Goal: Transaction & Acquisition: Download file/media

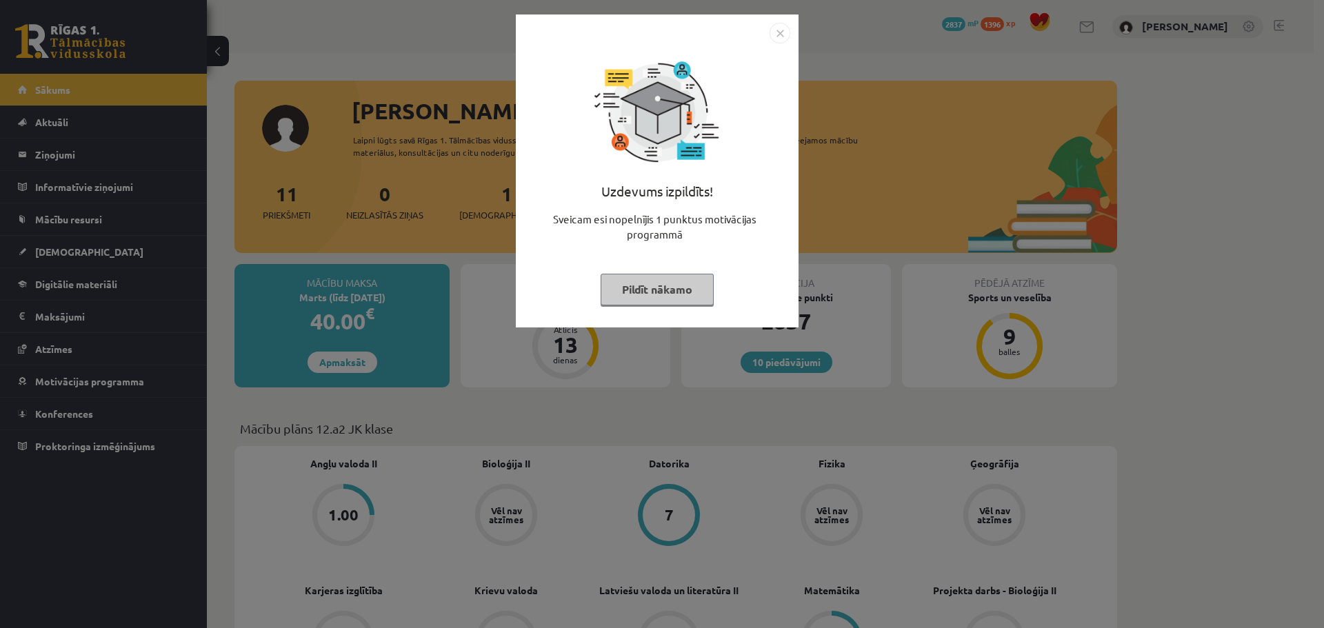
click at [784, 26] on img "Close" at bounding box center [779, 33] width 21 height 21
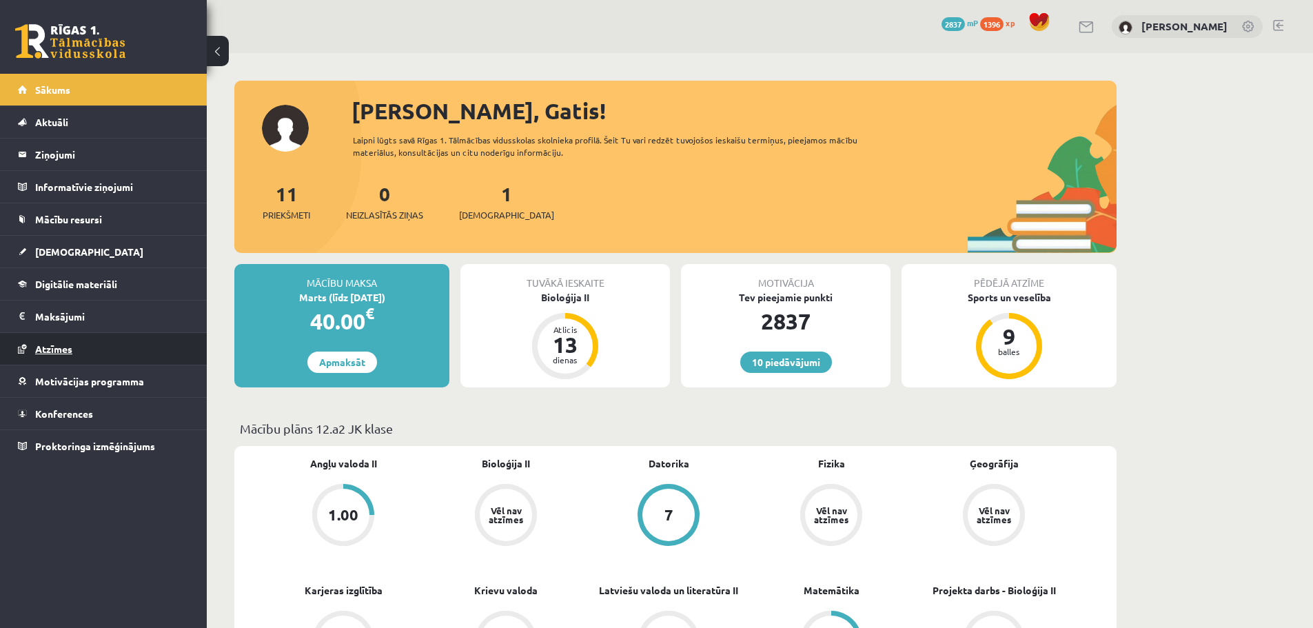
click at [70, 347] on span "Atzīmes" at bounding box center [53, 349] width 37 height 12
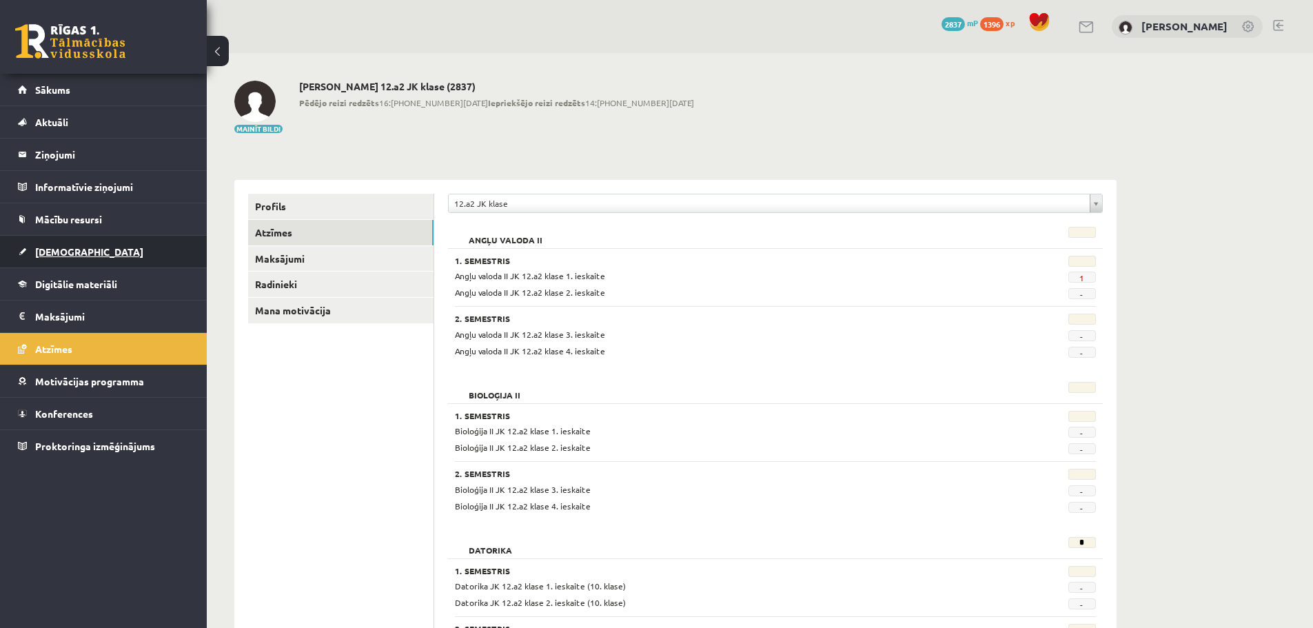
click at [41, 252] on span "[DEMOGRAPHIC_DATA]" at bounding box center [89, 251] width 108 height 12
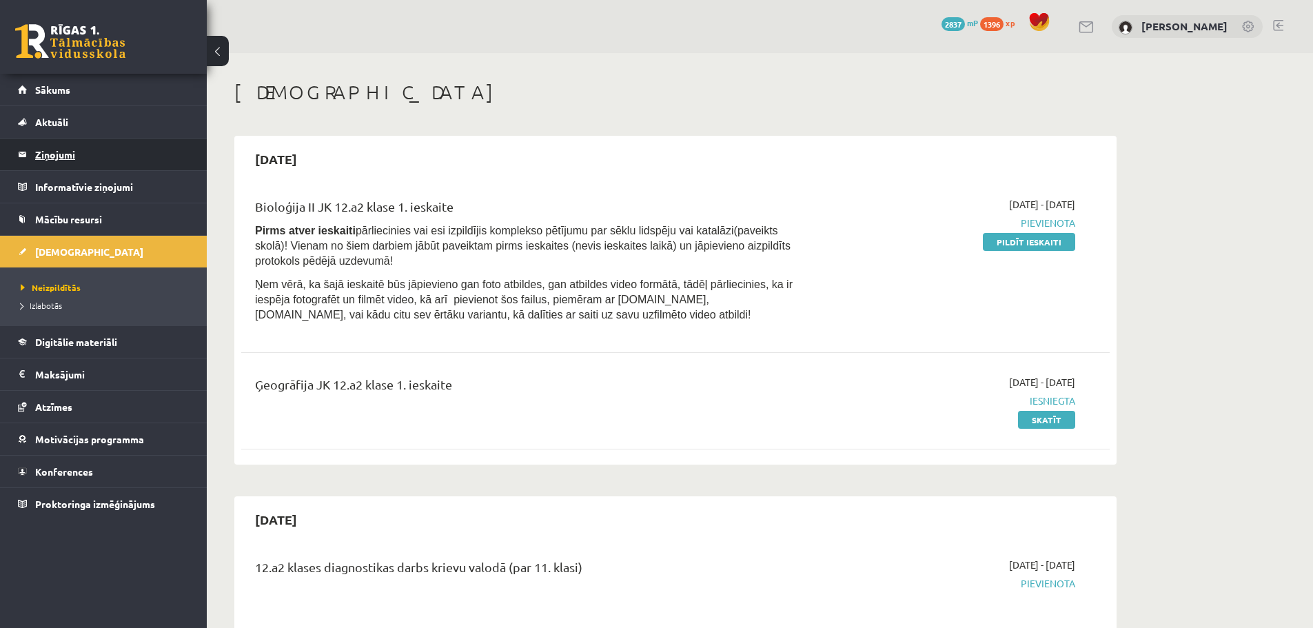
click at [56, 157] on legend "Ziņojumi 0" at bounding box center [112, 155] width 154 height 32
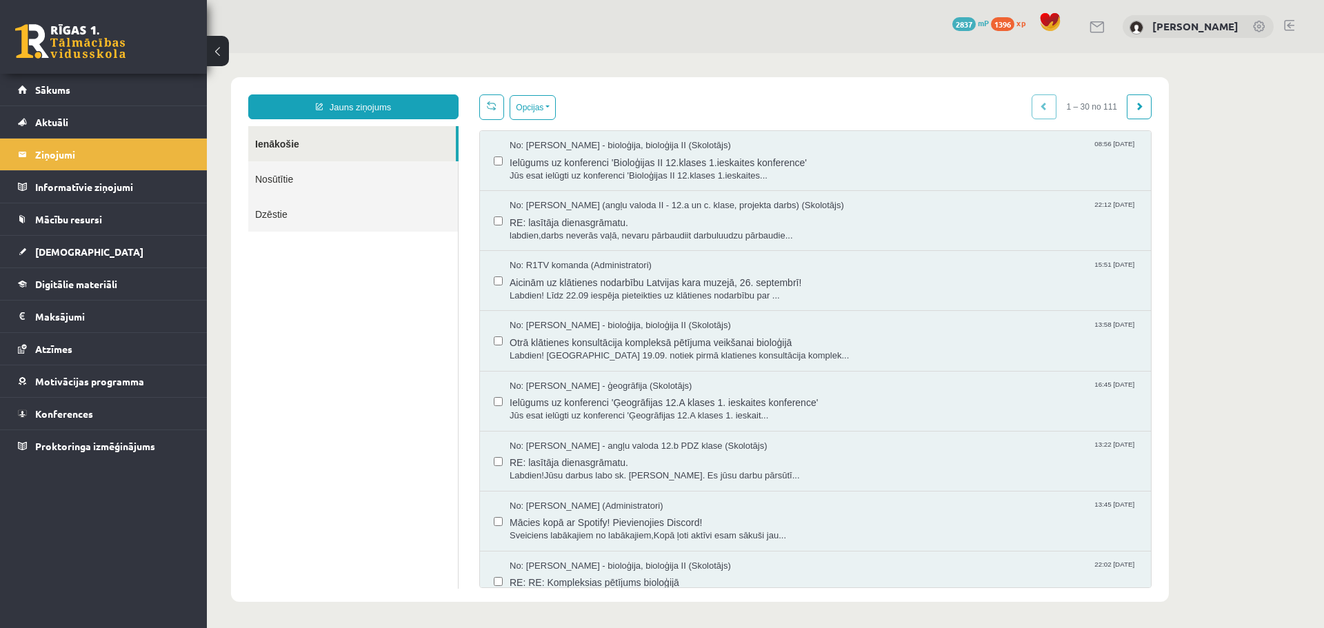
click at [281, 175] on link "Nosūtītie" at bounding box center [353, 178] width 210 height 35
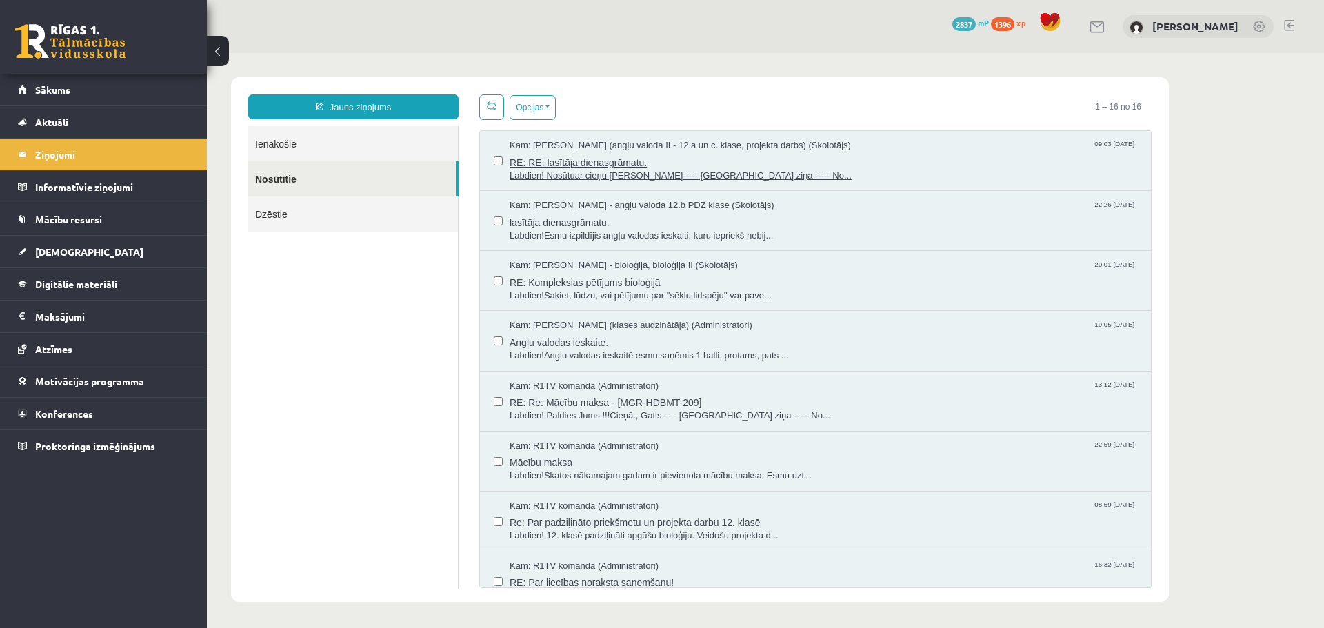
click at [611, 167] on span "RE: RE: lasītāja dienasgrāmatu." at bounding box center [822, 160] width 627 height 17
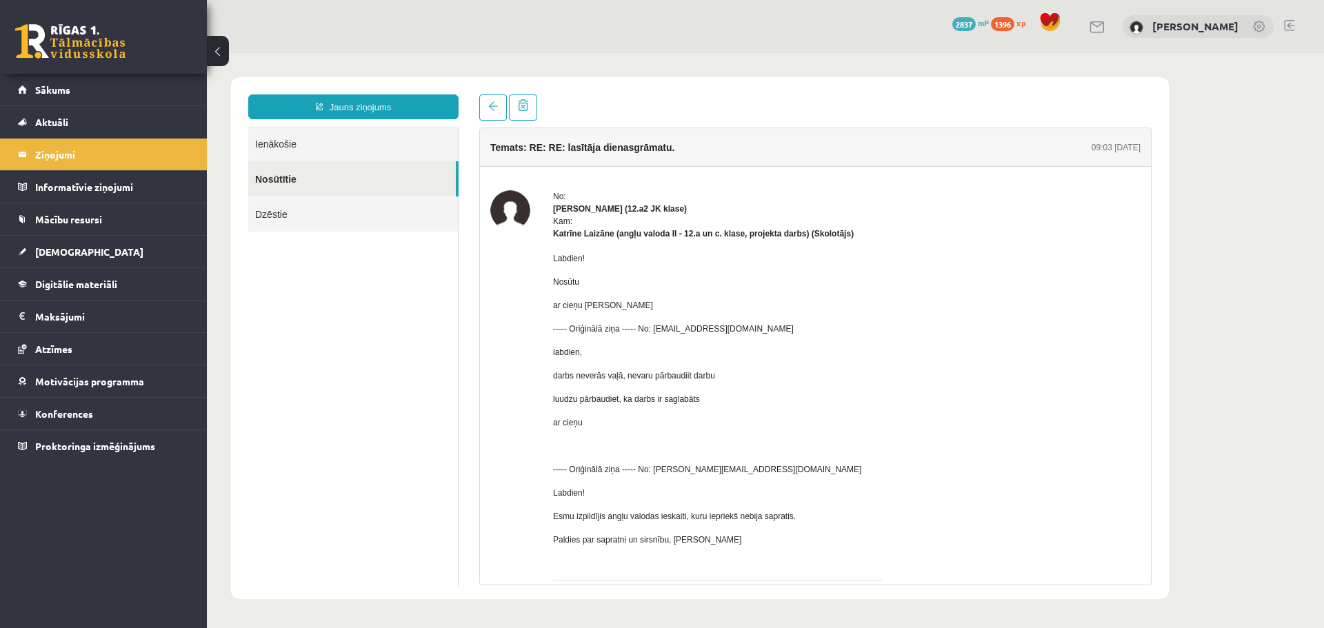
scroll to position [105, 0]
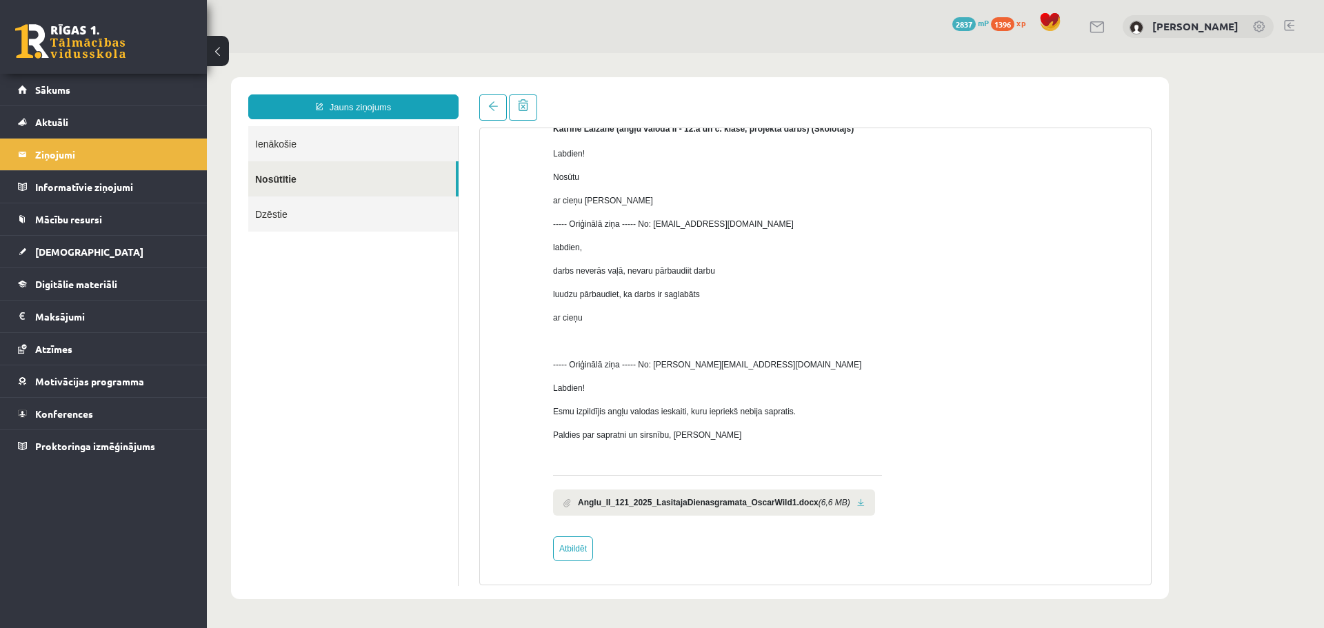
click at [770, 506] on b "Anglu_II_121_2025_LasitajaDienasgramata_OscarWild1.docx" at bounding box center [698, 502] width 241 height 12
click at [857, 504] on link at bounding box center [861, 502] width 8 height 9
click at [61, 89] on span "Sākums" at bounding box center [52, 89] width 35 height 12
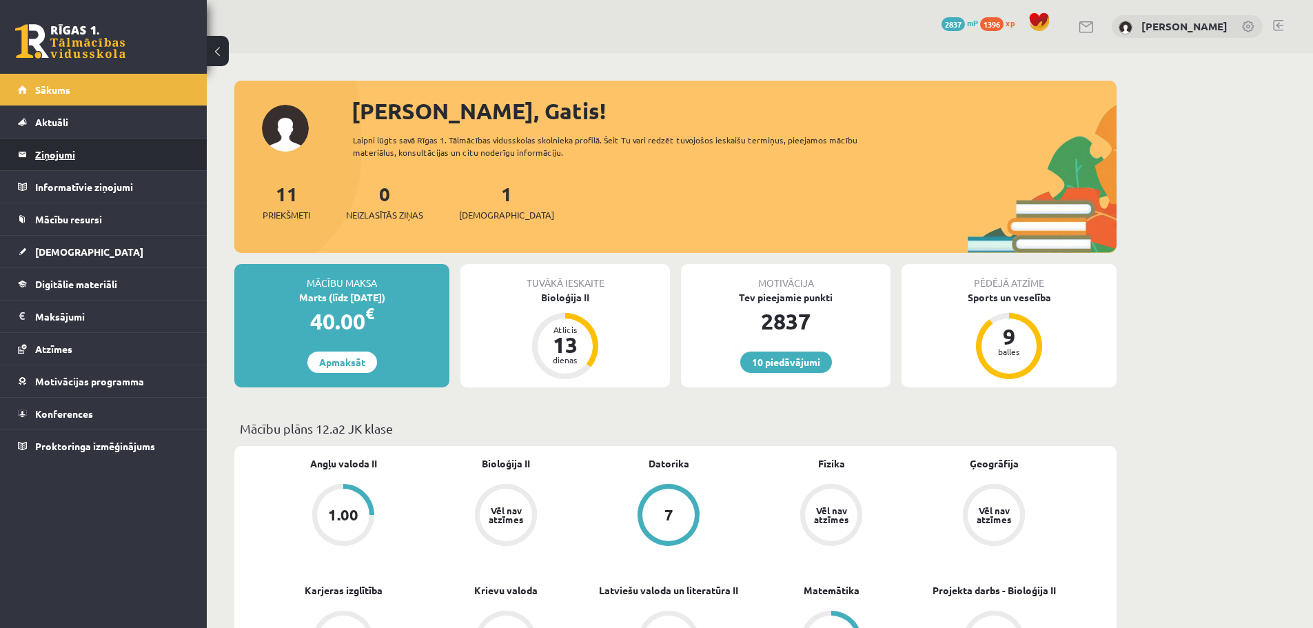
click at [64, 159] on legend "Ziņojumi 0" at bounding box center [112, 155] width 154 height 32
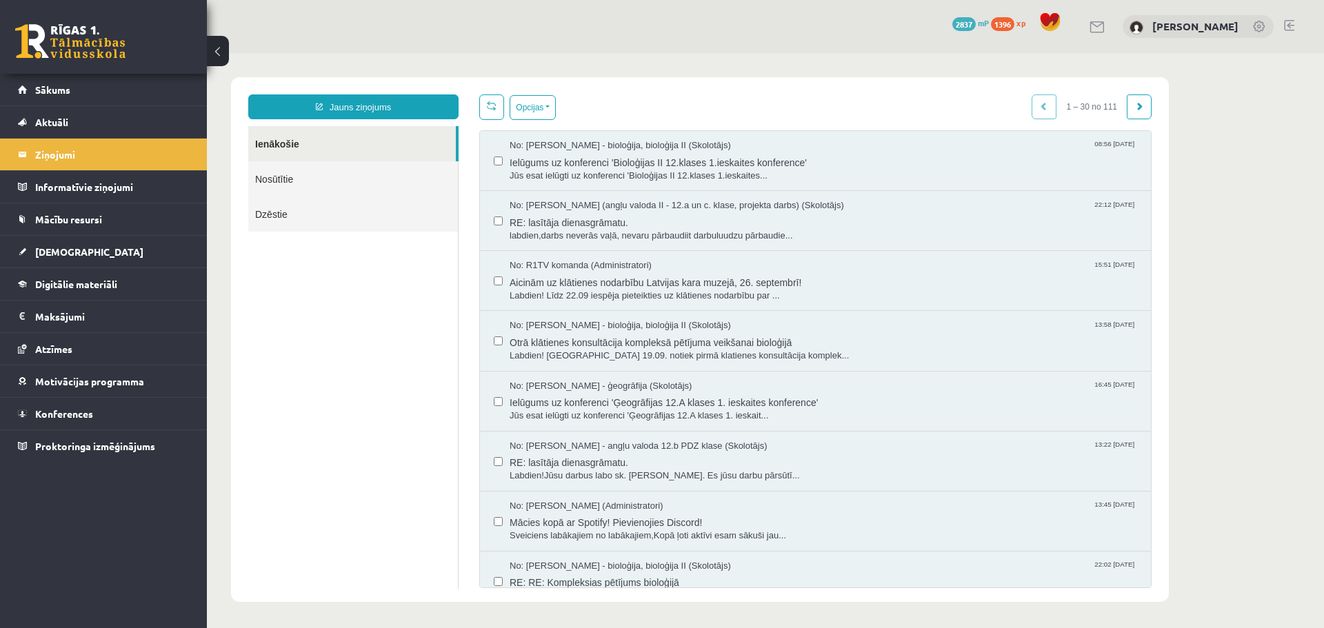
click at [283, 183] on link "Nosūtītie" at bounding box center [353, 178] width 210 height 35
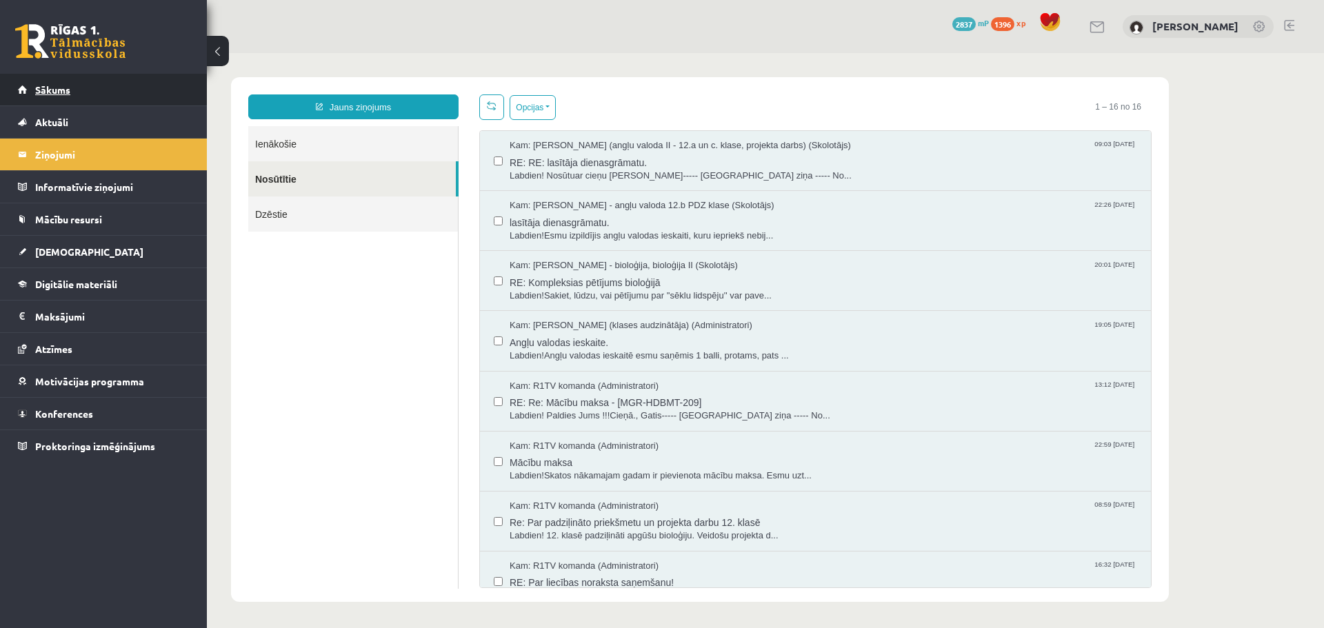
click at [51, 89] on span "Sākums" at bounding box center [52, 89] width 35 height 12
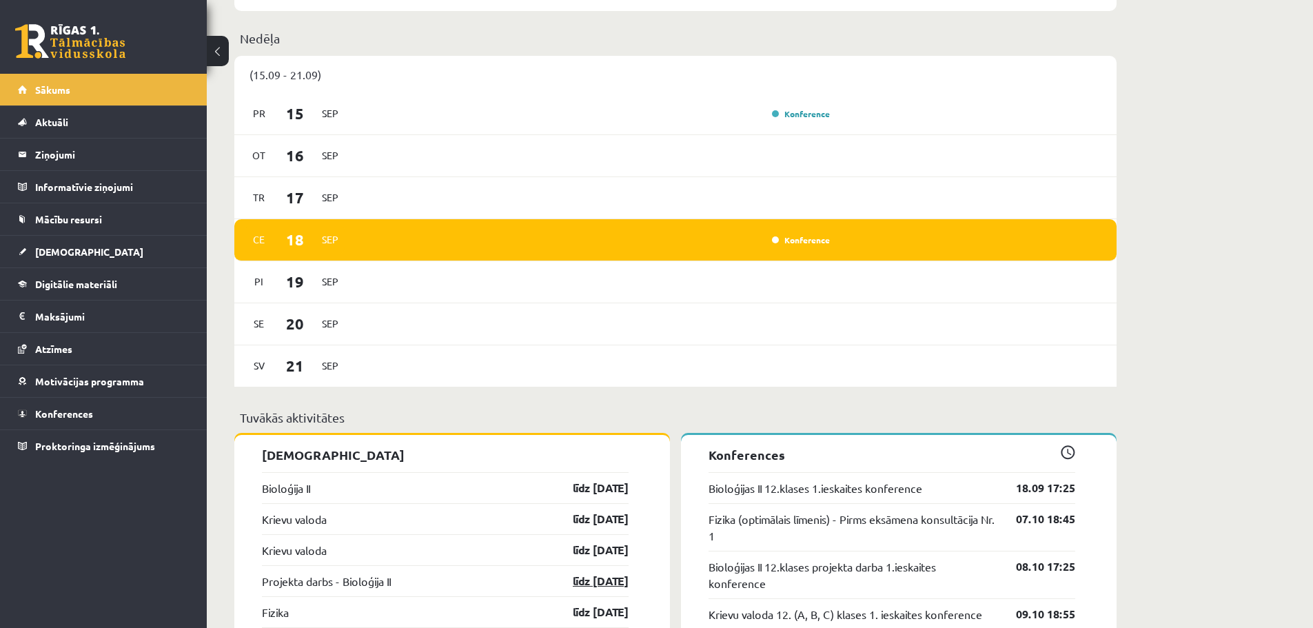
scroll to position [765, 0]
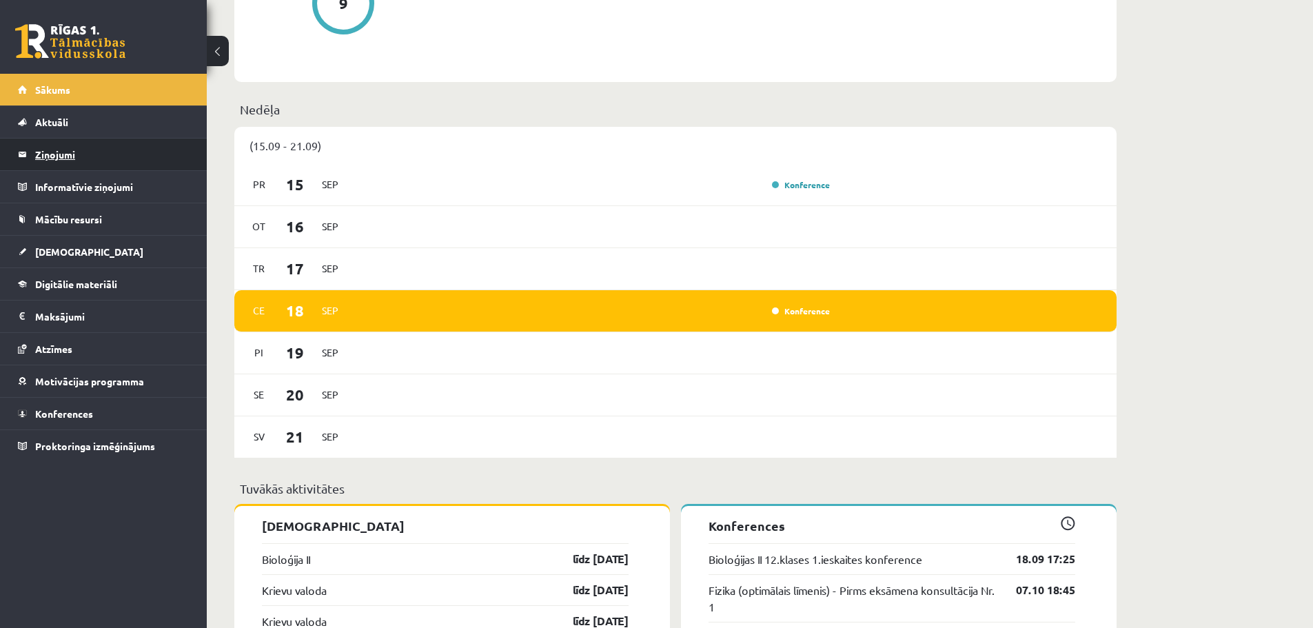
click at [69, 150] on legend "Ziņojumi 0" at bounding box center [112, 155] width 154 height 32
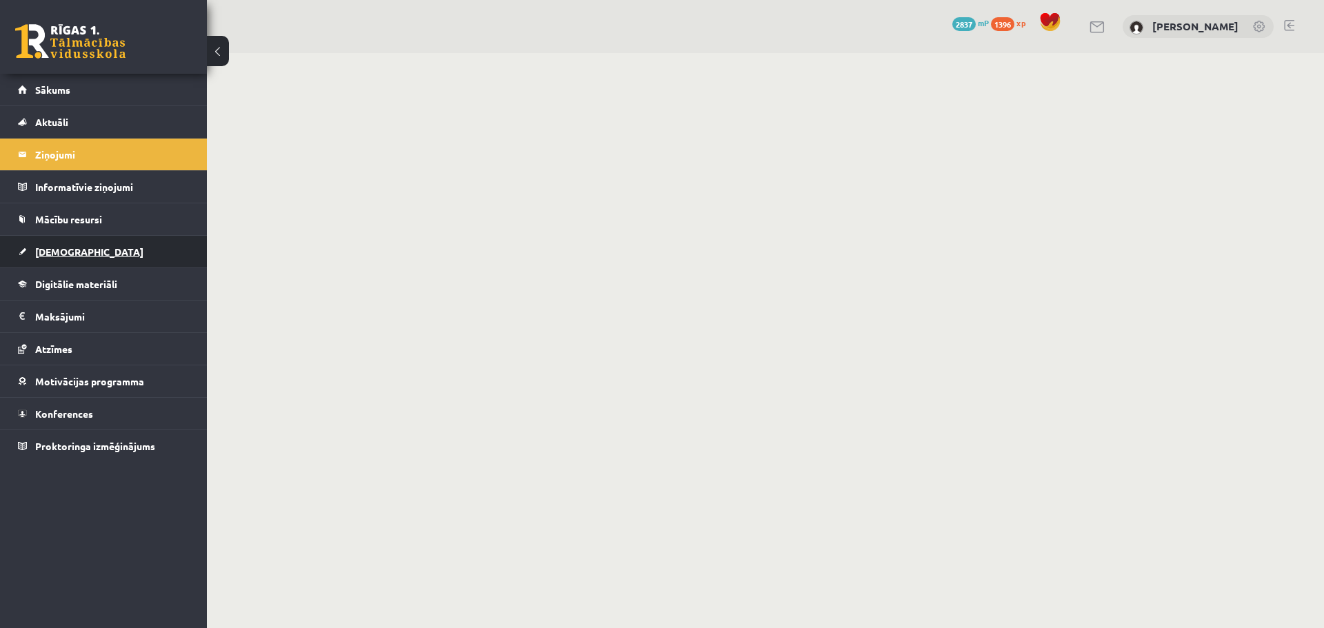
click at [71, 247] on span "[DEMOGRAPHIC_DATA]" at bounding box center [89, 251] width 108 height 12
